Goal: Task Accomplishment & Management: Manage account settings

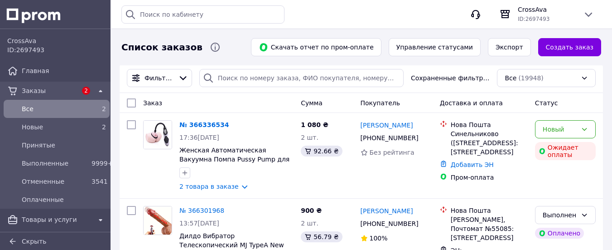
click at [63, 102] on div "Все 2" at bounding box center [56, 109] width 102 height 15
click at [60, 109] on span "Все" at bounding box center [55, 108] width 66 height 9
click at [46, 123] on span "Новые" at bounding box center [55, 126] width 66 height 9
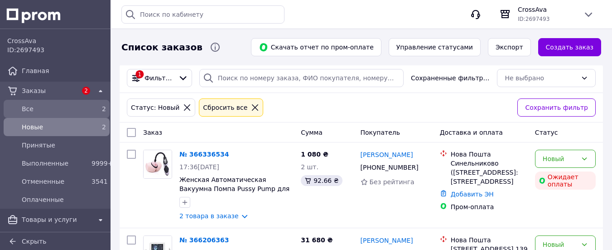
click at [43, 105] on span "Все" at bounding box center [55, 108] width 66 height 9
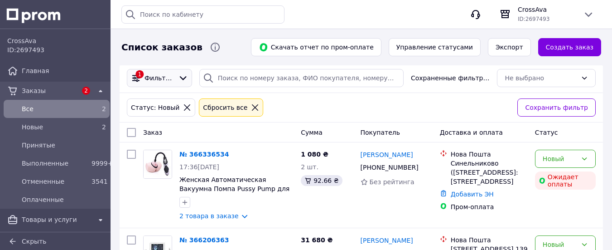
click at [149, 73] on div "1 Фильтры" at bounding box center [159, 78] width 65 height 18
click at [251, 106] on icon at bounding box center [255, 107] width 8 height 8
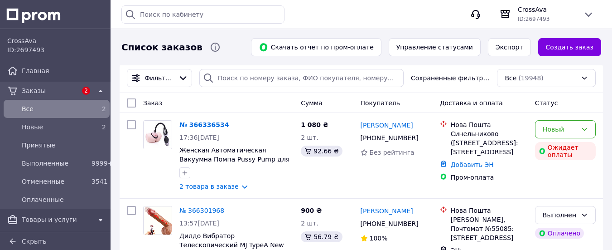
click at [78, 110] on span "Все" at bounding box center [55, 108] width 66 height 9
click at [58, 105] on span "Все" at bounding box center [55, 108] width 66 height 9
click at [27, 104] on span "Все" at bounding box center [55, 108] width 66 height 9
click at [41, 127] on span "Новые" at bounding box center [55, 126] width 66 height 9
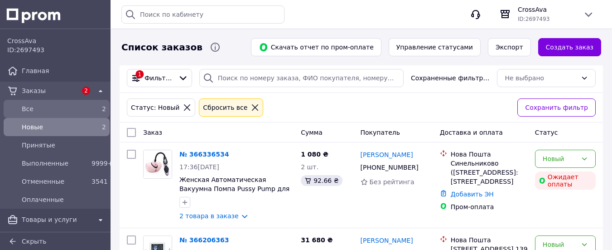
click at [32, 104] on span "Все" at bounding box center [55, 108] width 66 height 9
